Goal: Find specific page/section: Find specific page/section

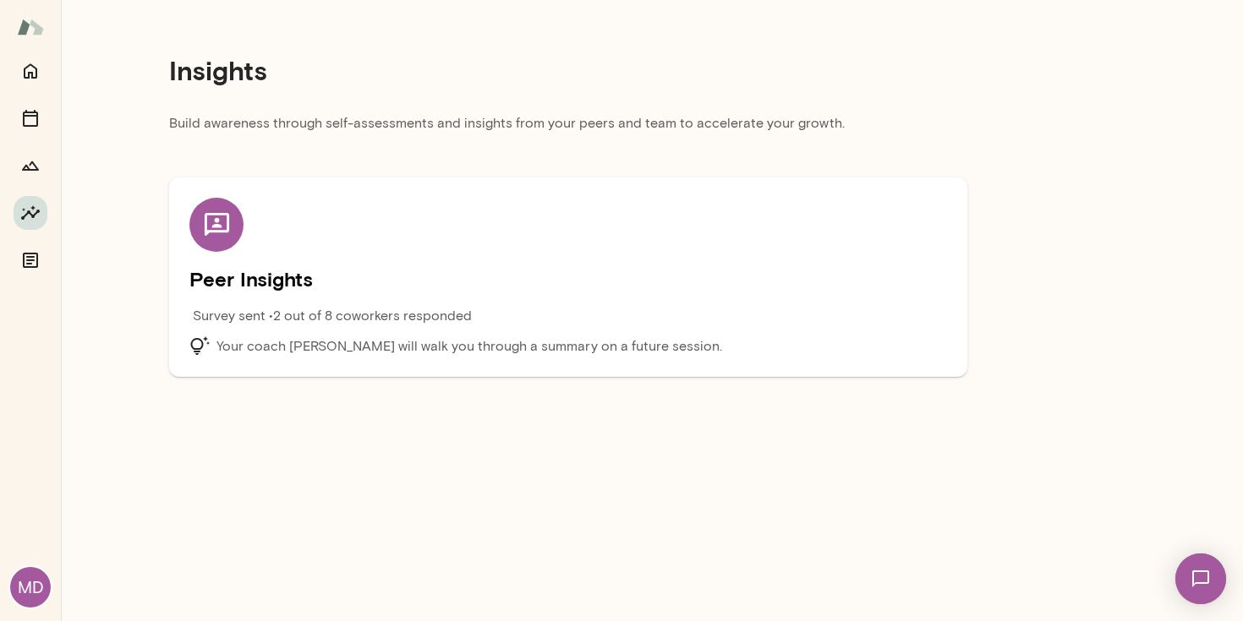
click at [413, 322] on p "Survey sent • 2 out of 8 coworkers responded" at bounding box center [332, 316] width 279 height 20
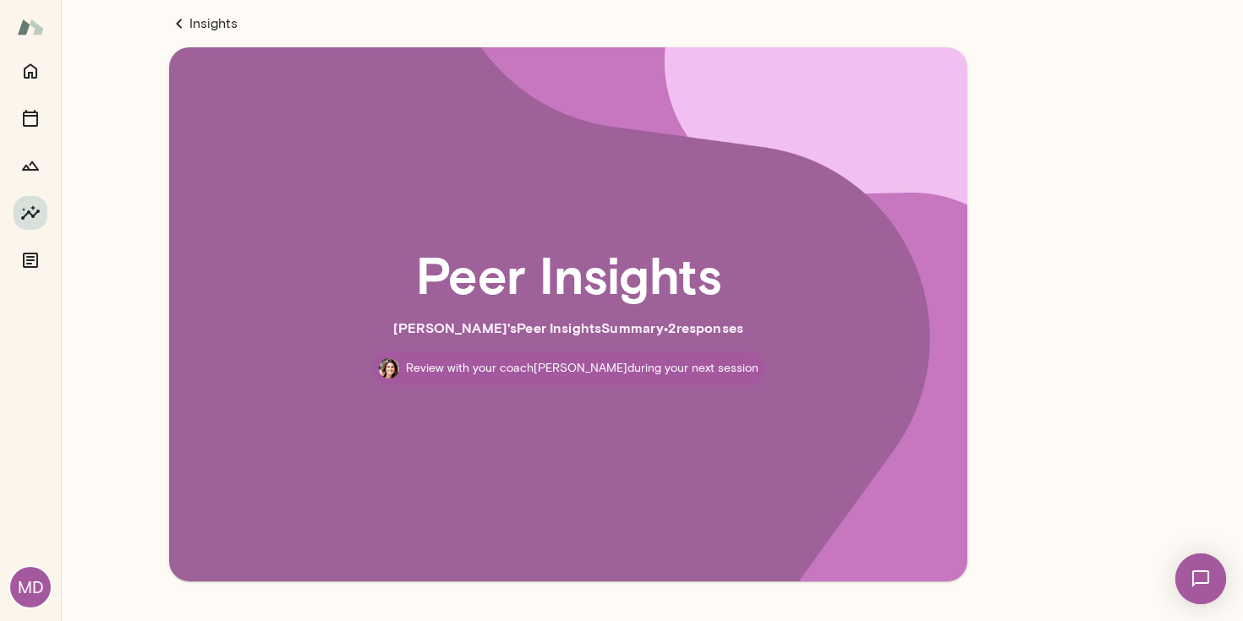
click at [194, 19] on link "Insights" at bounding box center [568, 24] width 798 height 20
